Goal: Transaction & Acquisition: Purchase product/service

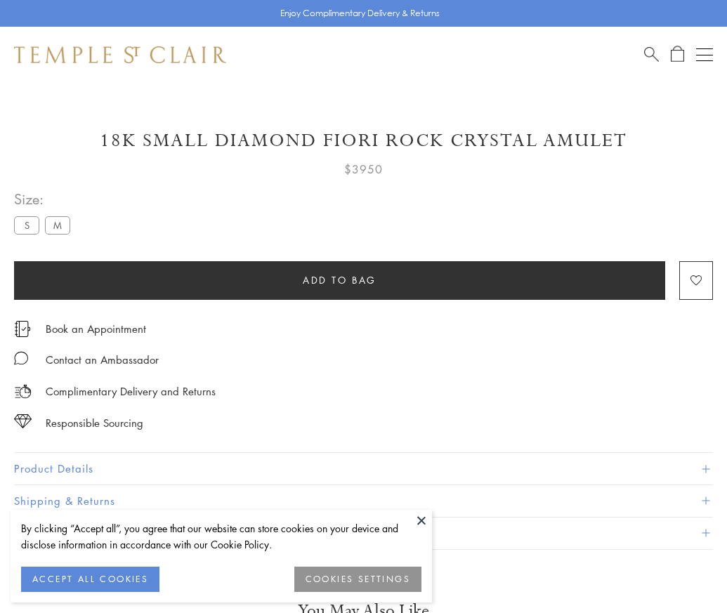
click at [339, 279] on span "Add to bag" at bounding box center [340, 279] width 74 height 15
